Goal: Obtain resource: Obtain resource

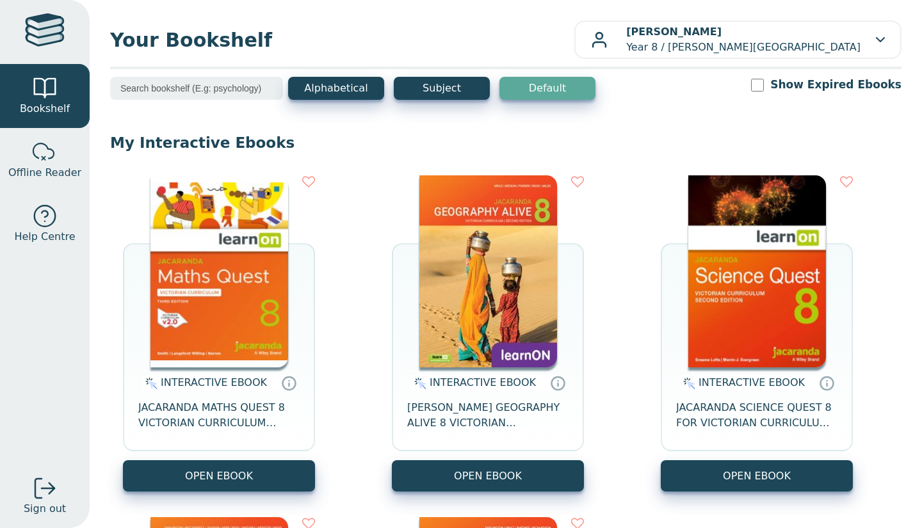
click at [214, 260] on img at bounding box center [219, 271] width 138 height 192
click at [513, 245] on img at bounding box center [488, 271] width 138 height 192
